Goal: Information Seeking & Learning: Learn about a topic

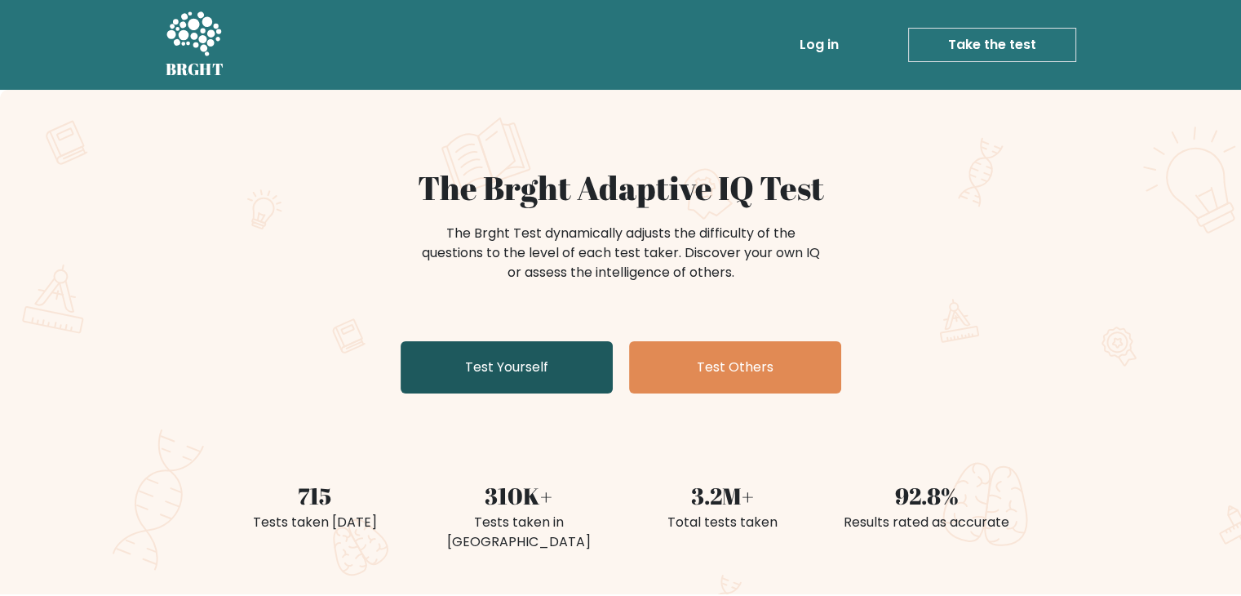
click at [576, 357] on link "Test Yourself" at bounding box center [507, 367] width 212 height 52
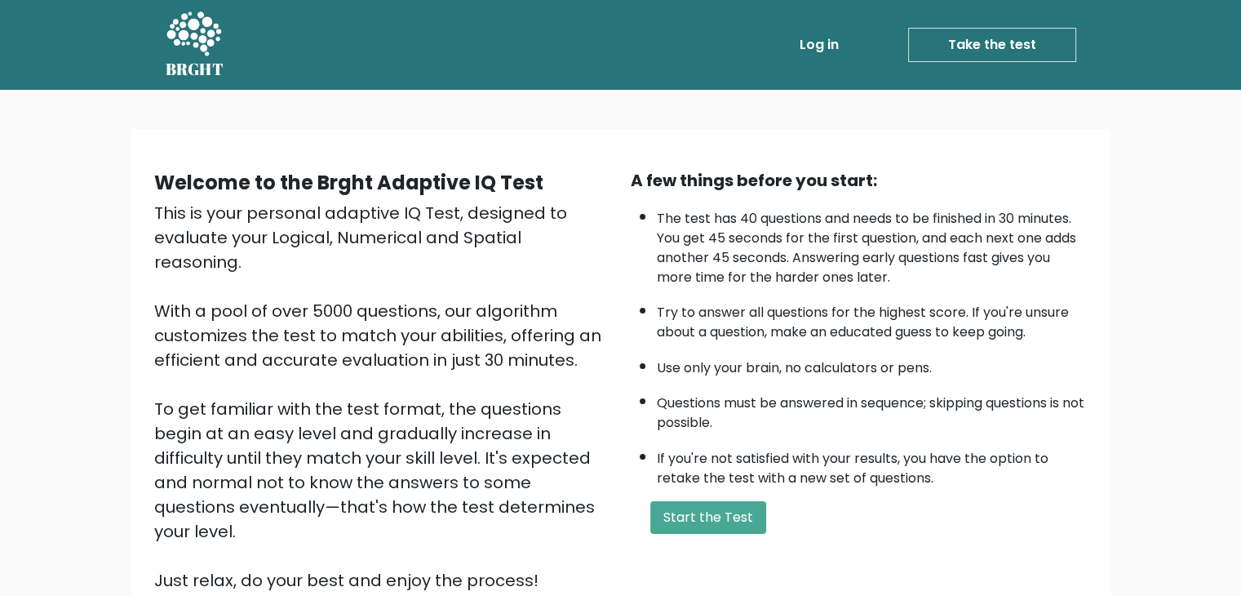
drag, startPoint x: 568, startPoint y: 330, endPoint x: 489, endPoint y: 350, distance: 81.7
click at [489, 350] on div "This is your personal adaptive IQ Test, designed to evaluate your Logical, Nume…" at bounding box center [382, 397] width 457 height 392
click at [862, 328] on li "Try to answer all questions for the highest score. If you're unsure about a que…" at bounding box center [872, 318] width 431 height 47
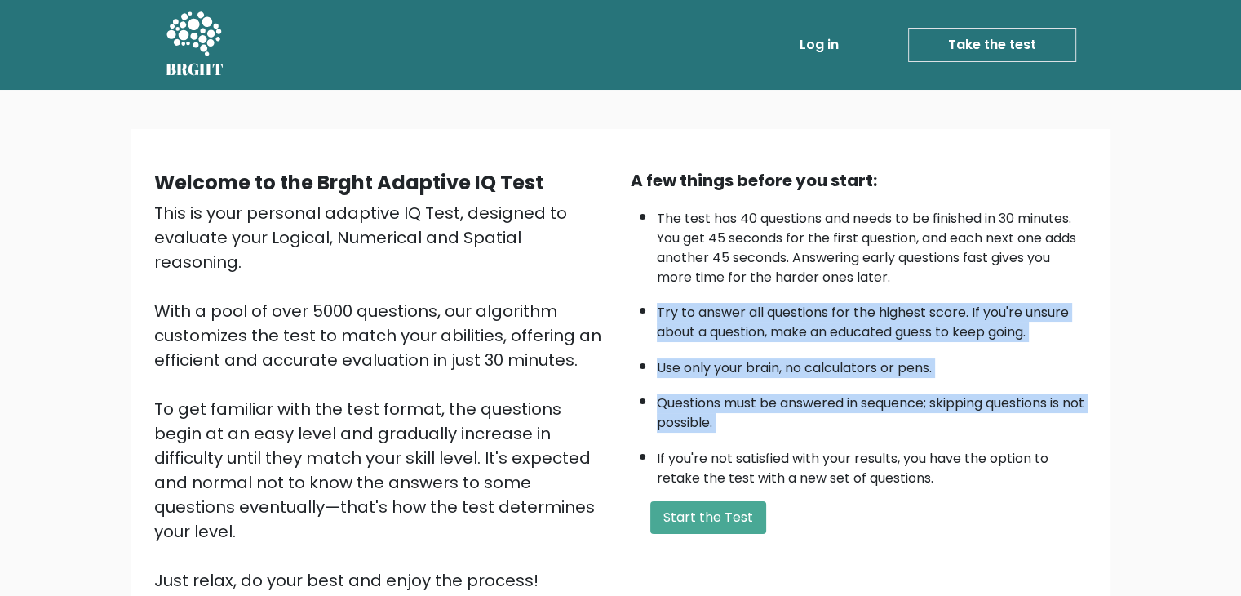
drag, startPoint x: 862, startPoint y: 328, endPoint x: 807, endPoint y: 399, distance: 90.1
click at [807, 399] on ul "The test has 40 questions and needs to be finished in 30 minutes. You get 45 se…" at bounding box center [859, 344] width 457 height 287
click at [807, 399] on li "Questions must be answered in sequence; skipping questions is not possible." at bounding box center [872, 408] width 431 height 47
